Goal: Check status: Check status

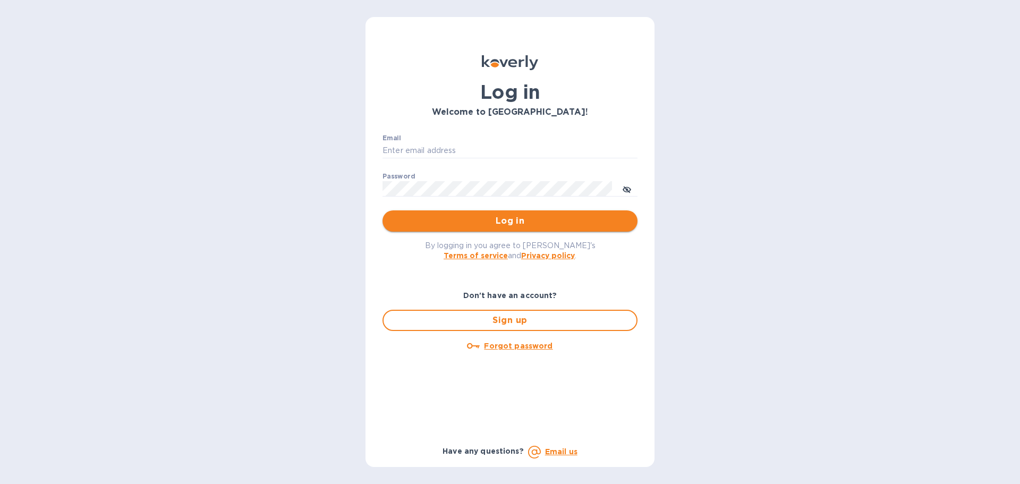
type input "[EMAIL_ADDRESS][DOMAIN_NAME]"
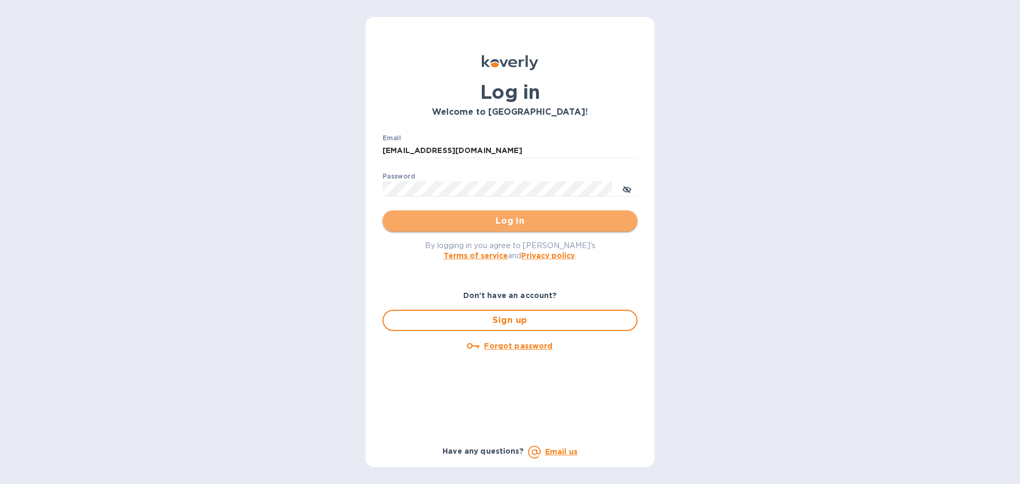
click at [450, 222] on span "Log in" at bounding box center [510, 221] width 238 height 13
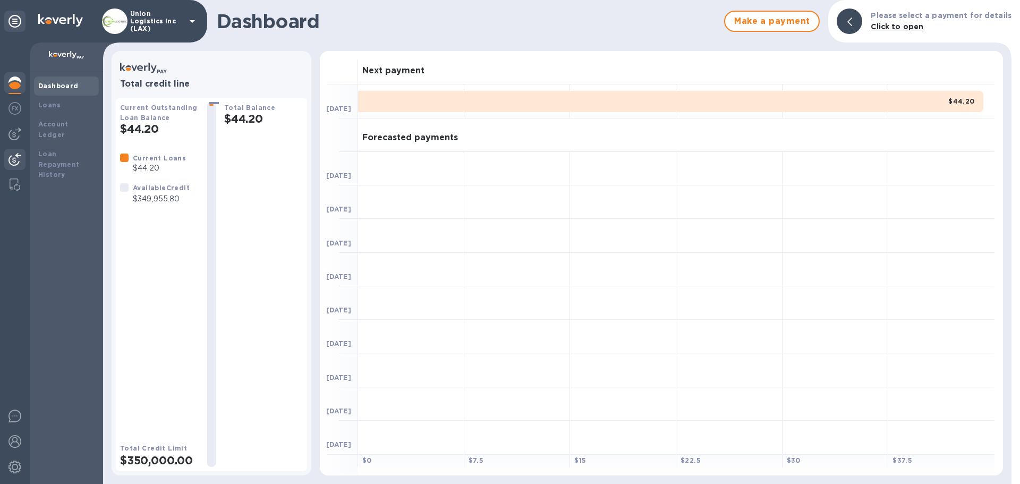
click at [17, 160] on img at bounding box center [15, 159] width 13 height 13
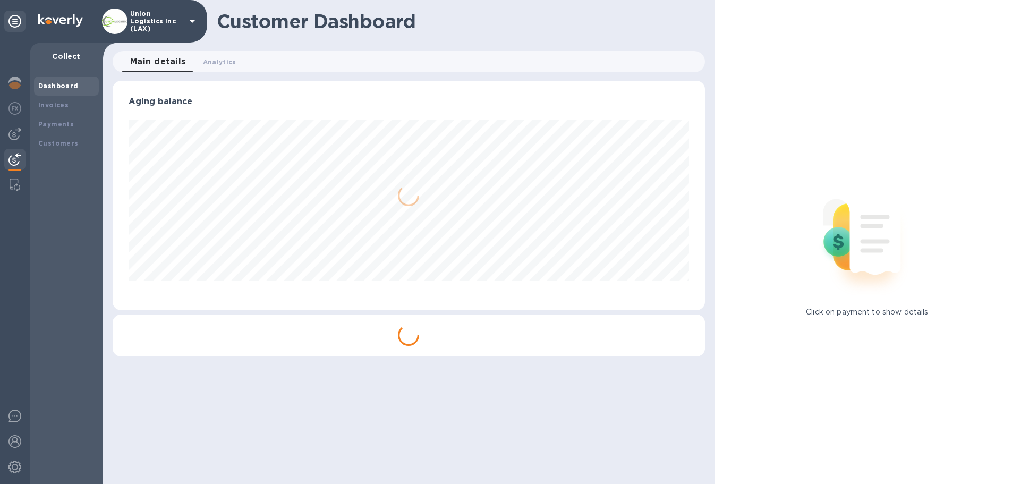
scroll to position [230, 592]
click at [82, 125] on div "Payments" at bounding box center [66, 124] width 56 height 11
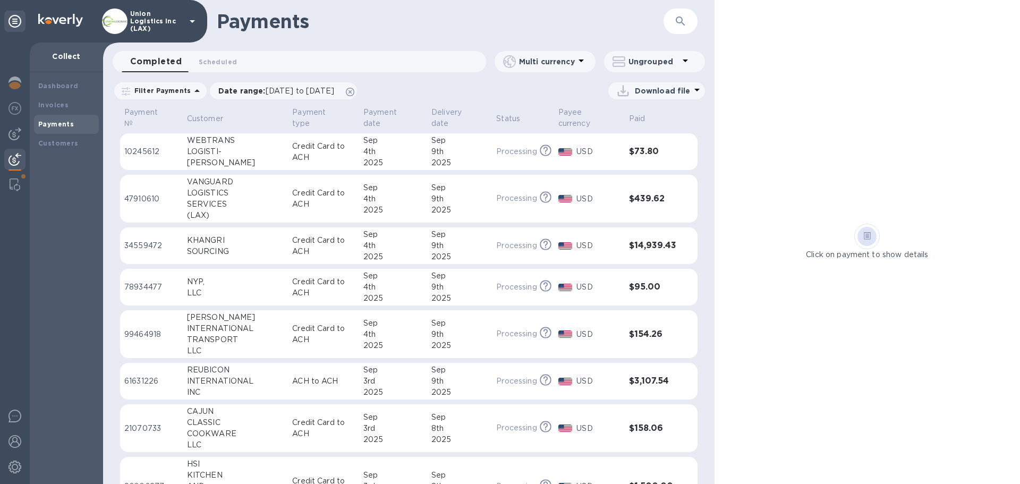
click at [292, 152] on p "Credit Card to ACH" at bounding box center [323, 152] width 63 height 22
